Goal: Find specific page/section: Find specific page/section

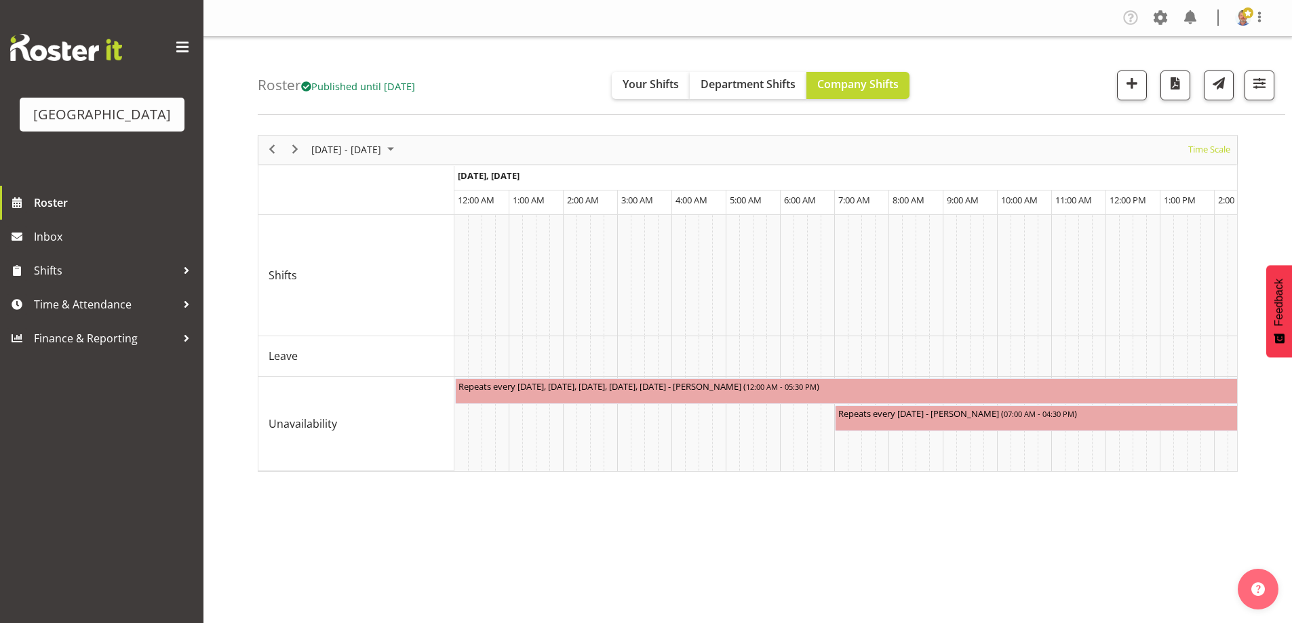
scroll to position [0, 4393]
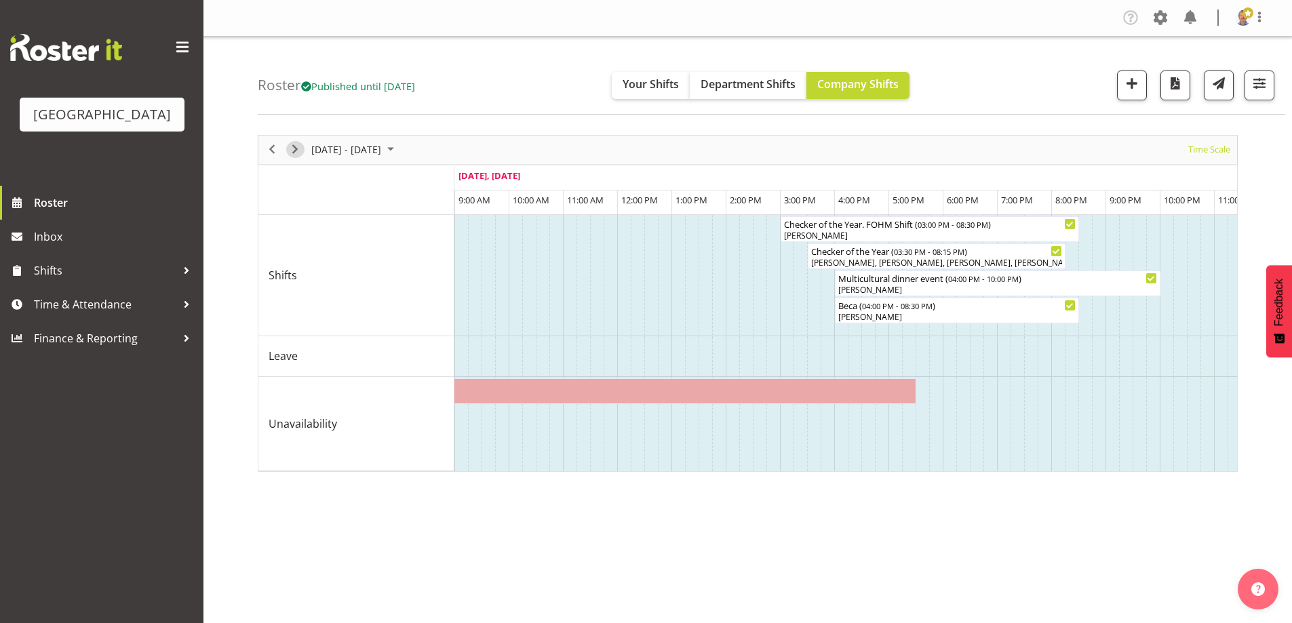
drag, startPoint x: 297, startPoint y: 146, endPoint x: 1049, endPoint y: 150, distance: 752.6
click at [296, 147] on span "Next" at bounding box center [295, 149] width 16 height 17
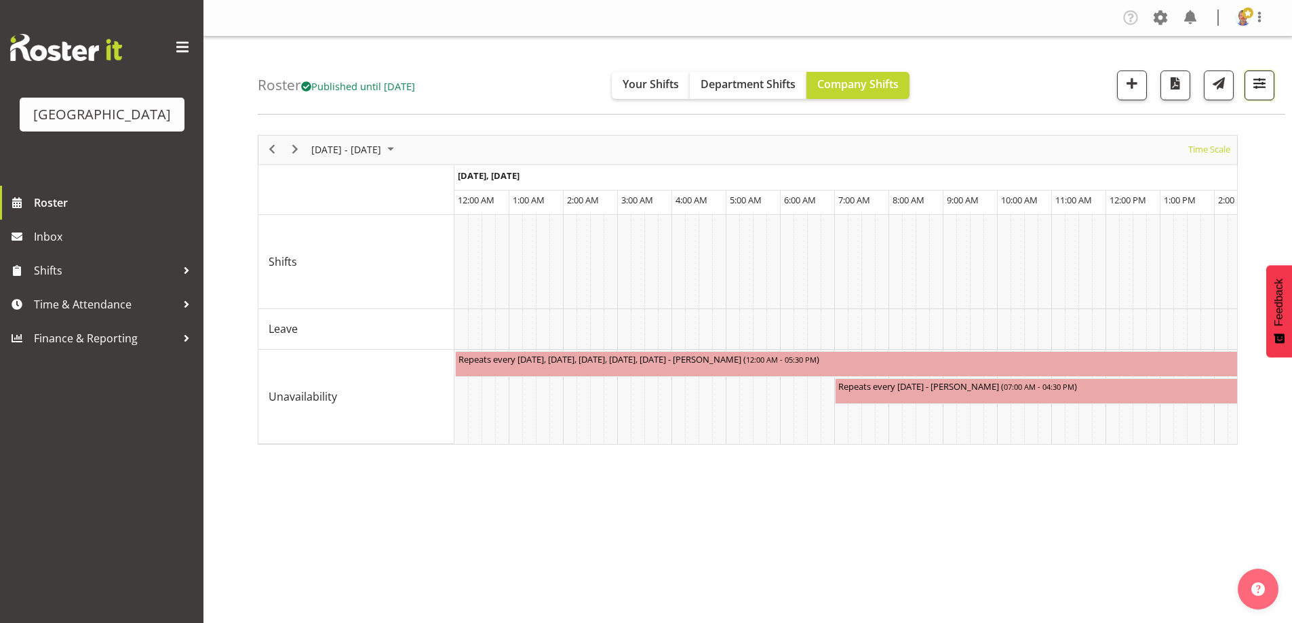
click at [1255, 85] on span "button" at bounding box center [1259, 84] width 18 height 18
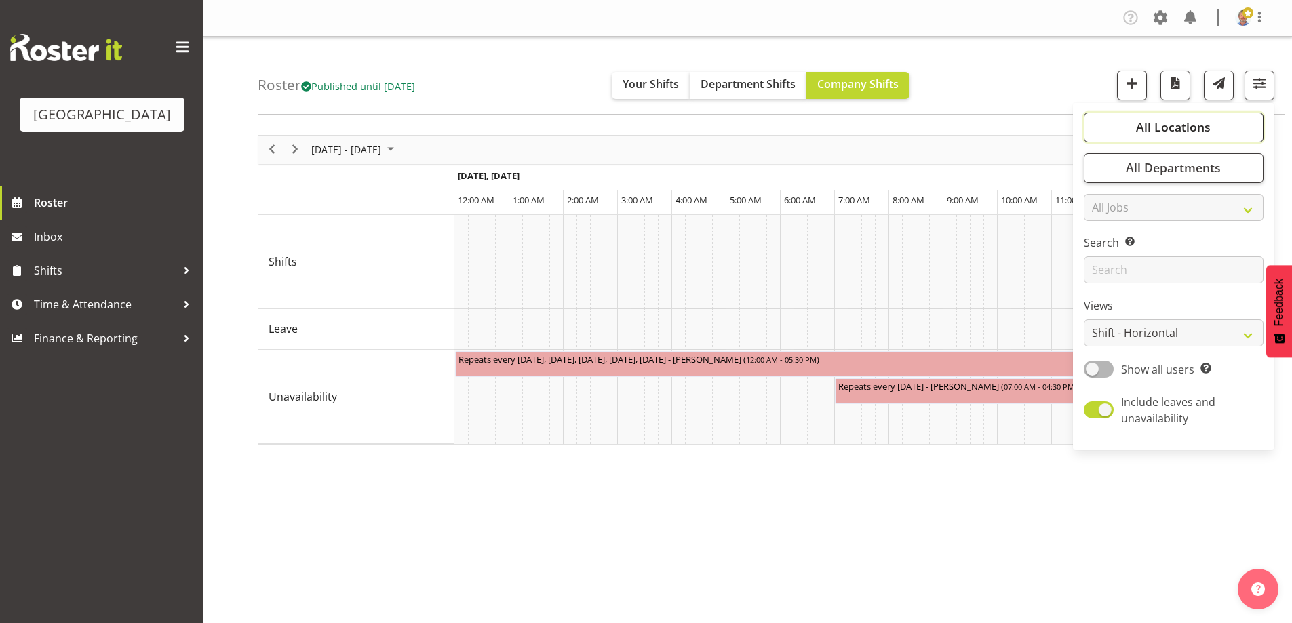
click at [1191, 121] on span "All Locations" at bounding box center [1173, 127] width 75 height 16
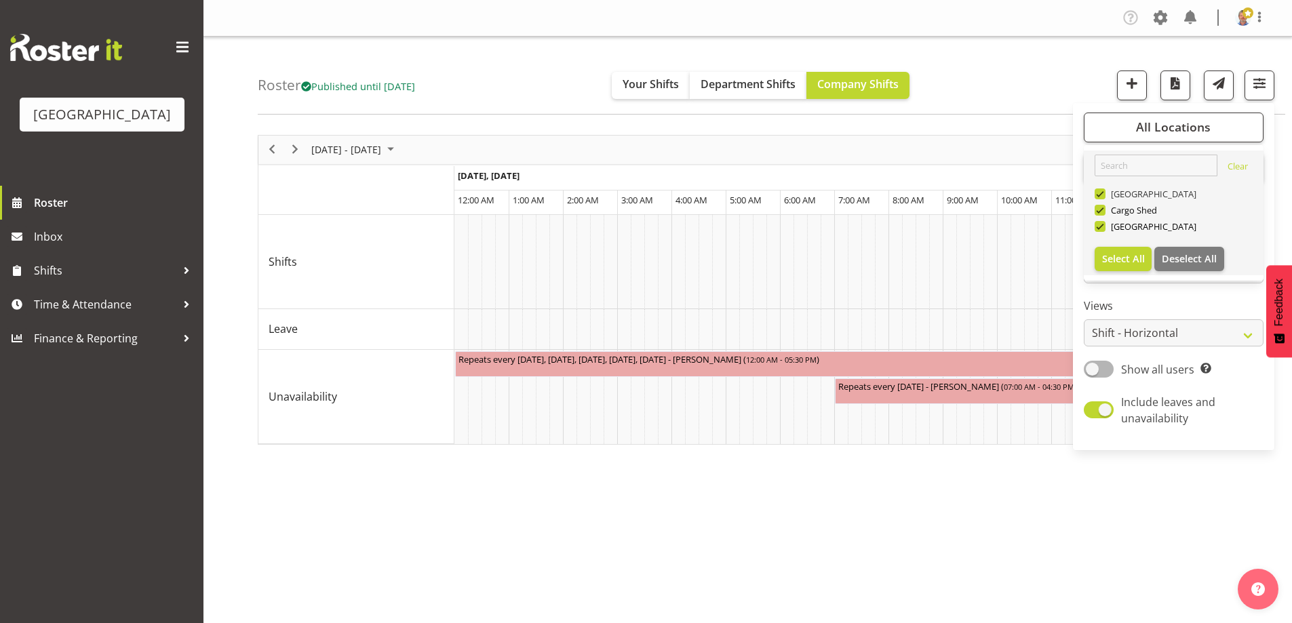
click at [1101, 191] on span at bounding box center [1099, 193] width 11 height 11
click at [1101, 191] on input "[GEOGRAPHIC_DATA]" at bounding box center [1098, 193] width 9 height 9
checkbox input "false"
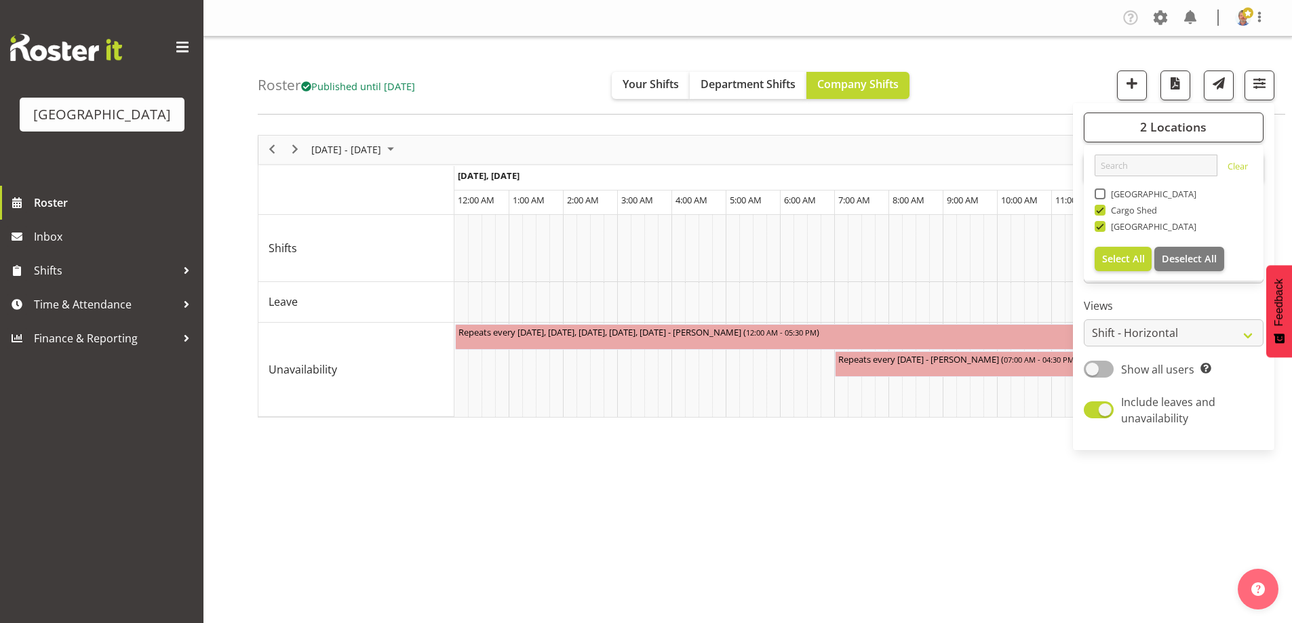
click at [1098, 209] on span at bounding box center [1099, 210] width 11 height 11
click at [1098, 209] on input "Cargo Shed" at bounding box center [1098, 209] width 9 height 9
checkbox input "false"
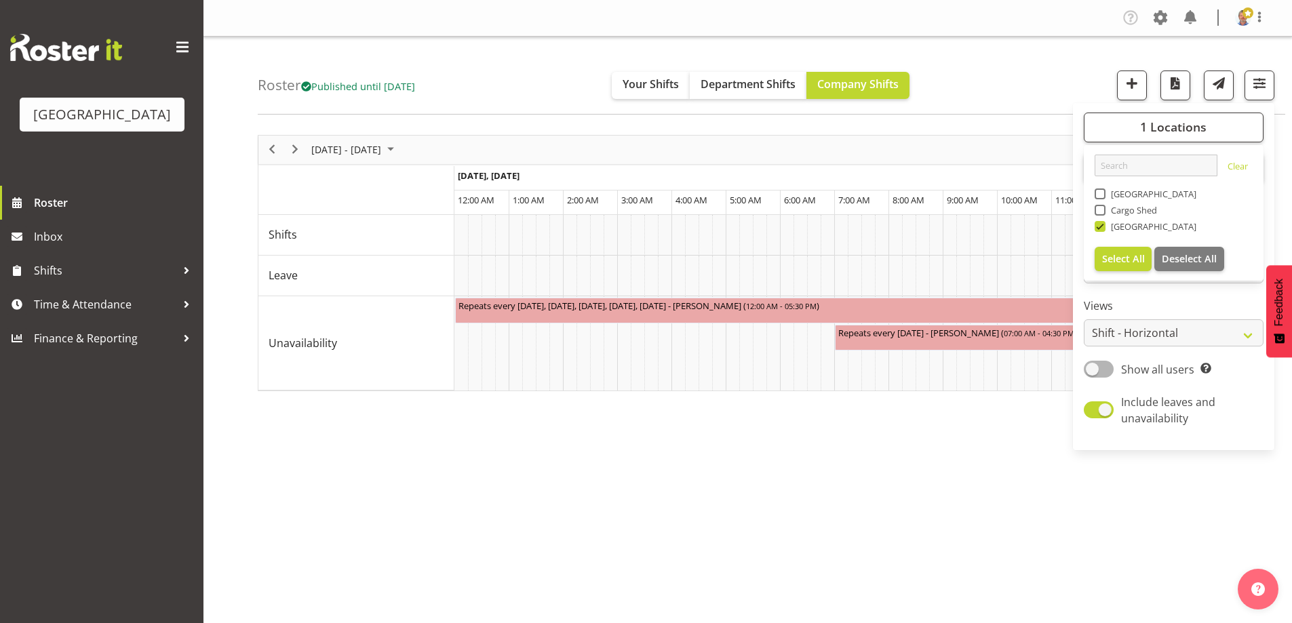
click at [998, 458] on div "[DATE] - [DATE] [DATE] Timeline Day Timeline Week Timeline Fortnight Timeline M…" at bounding box center [775, 396] width 1034 height 542
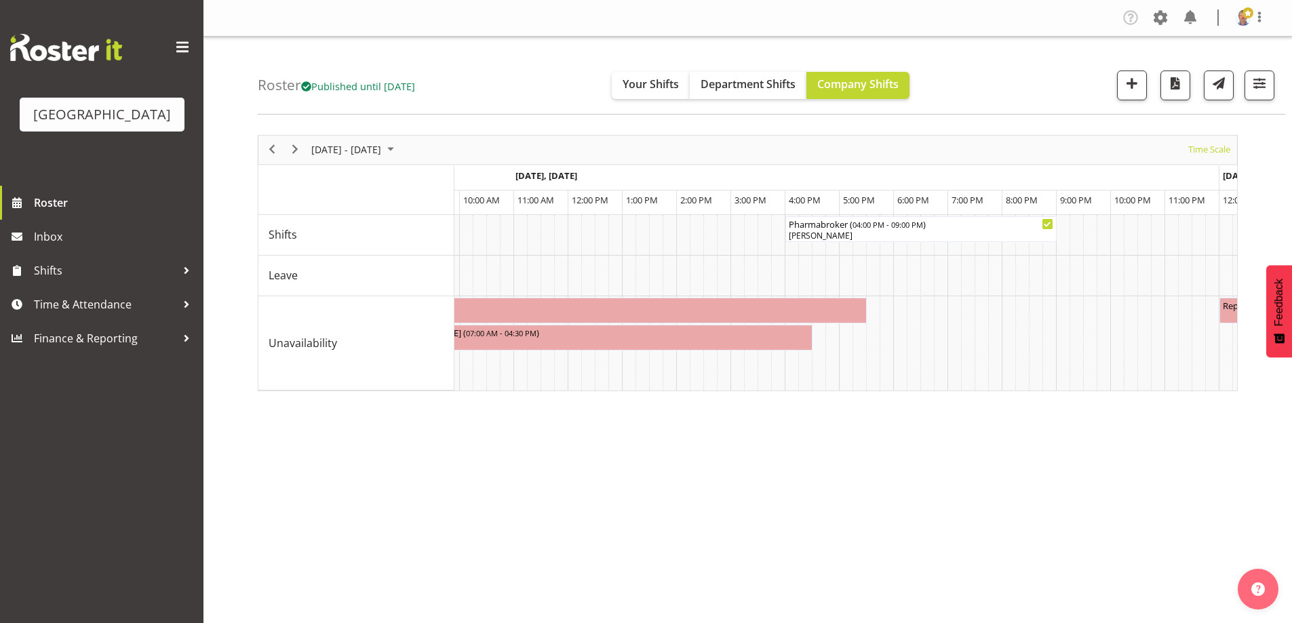
scroll to position [0, 612]
